Goal: Navigation & Orientation: Find specific page/section

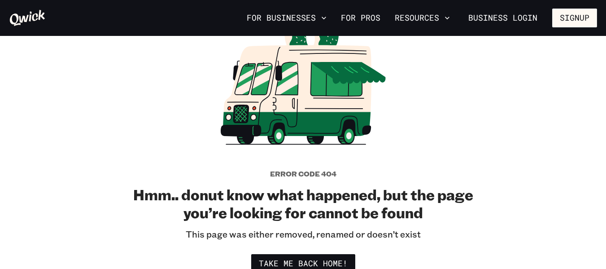
scroll to position [135, 0]
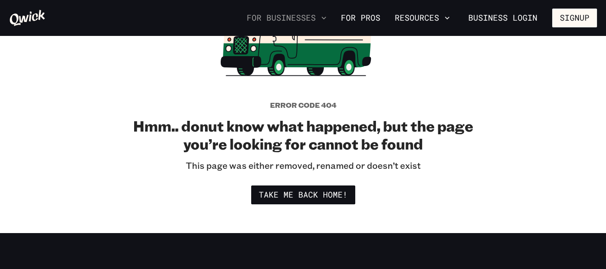
click at [326, 19] on icon "button" at bounding box center [324, 18] width 4 height 3
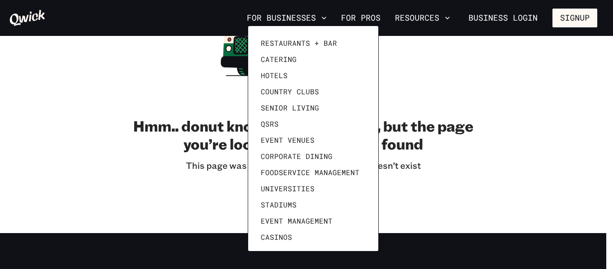
click at [375, 18] on div at bounding box center [306, 134] width 613 height 269
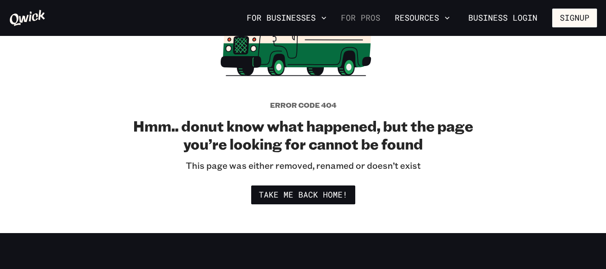
click at [371, 20] on link "For Pros" at bounding box center [361, 17] width 47 height 15
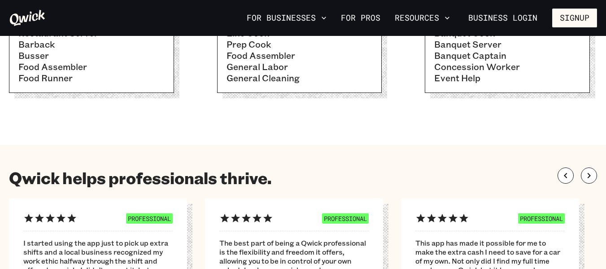
scroll to position [180, 0]
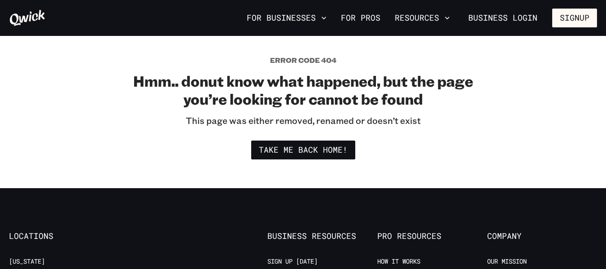
scroll to position [135, 0]
